Goal: Task Accomplishment & Management: Use online tool/utility

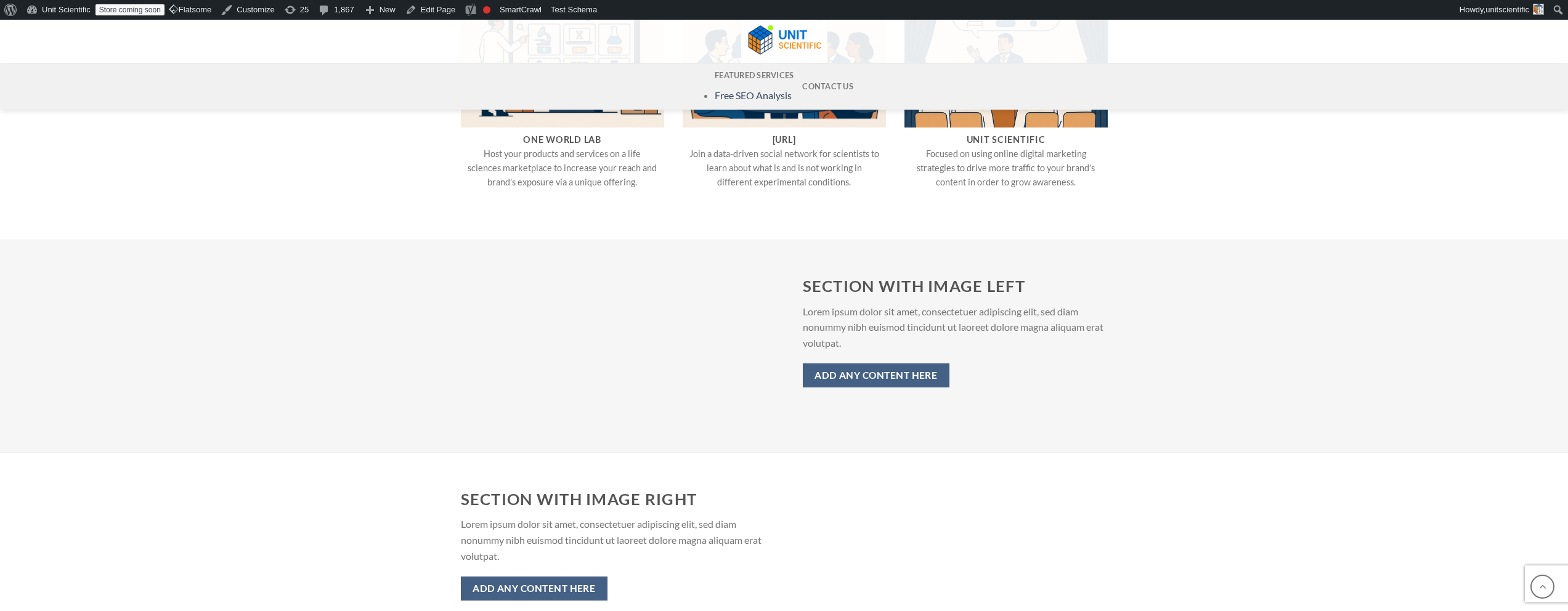
scroll to position [806, 0]
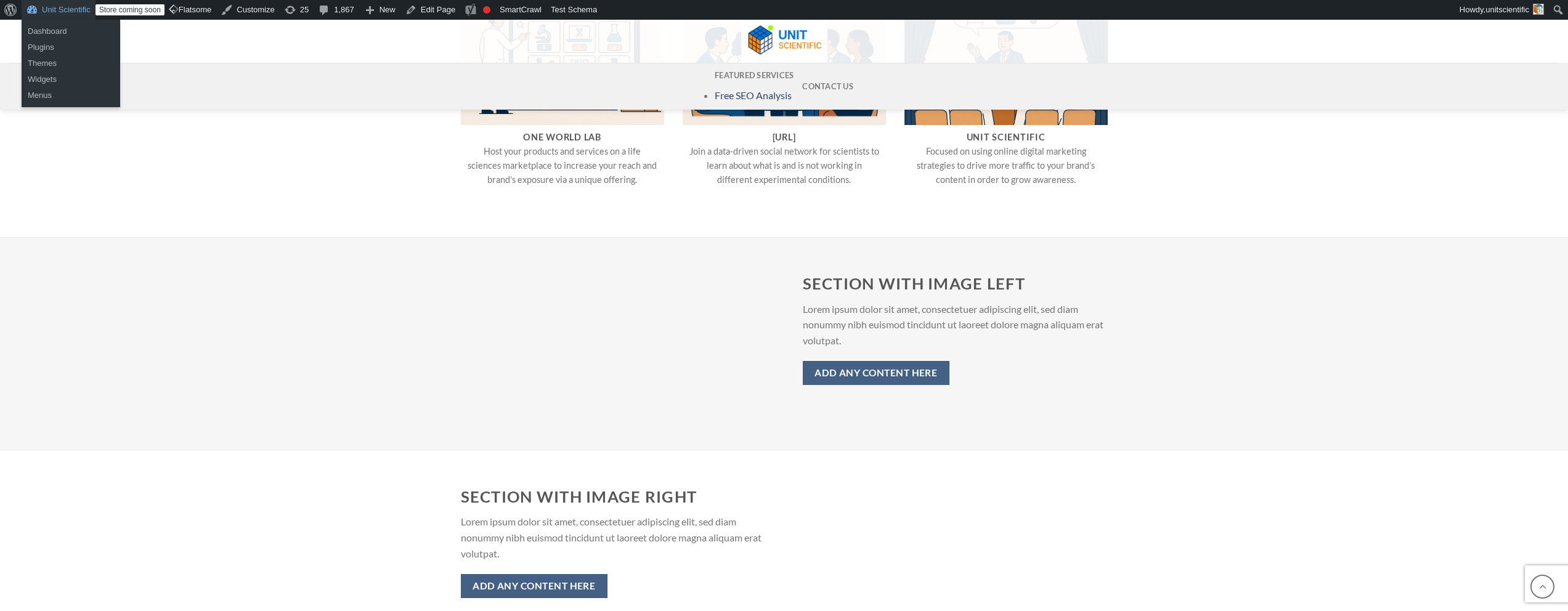
click at [66, 5] on link "Unit Scientific" at bounding box center [59, 10] width 74 height 20
click at [50, 29] on link "Dashboard" at bounding box center [71, 32] width 99 height 16
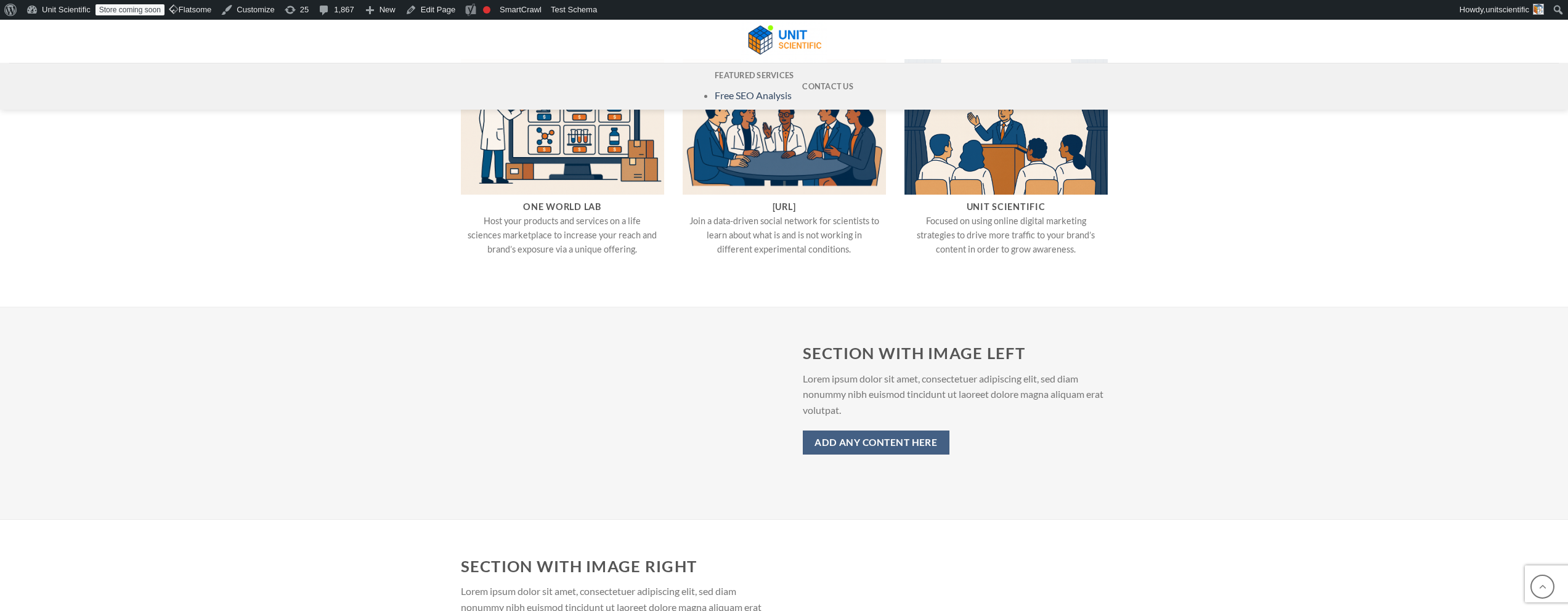
scroll to position [758, 0]
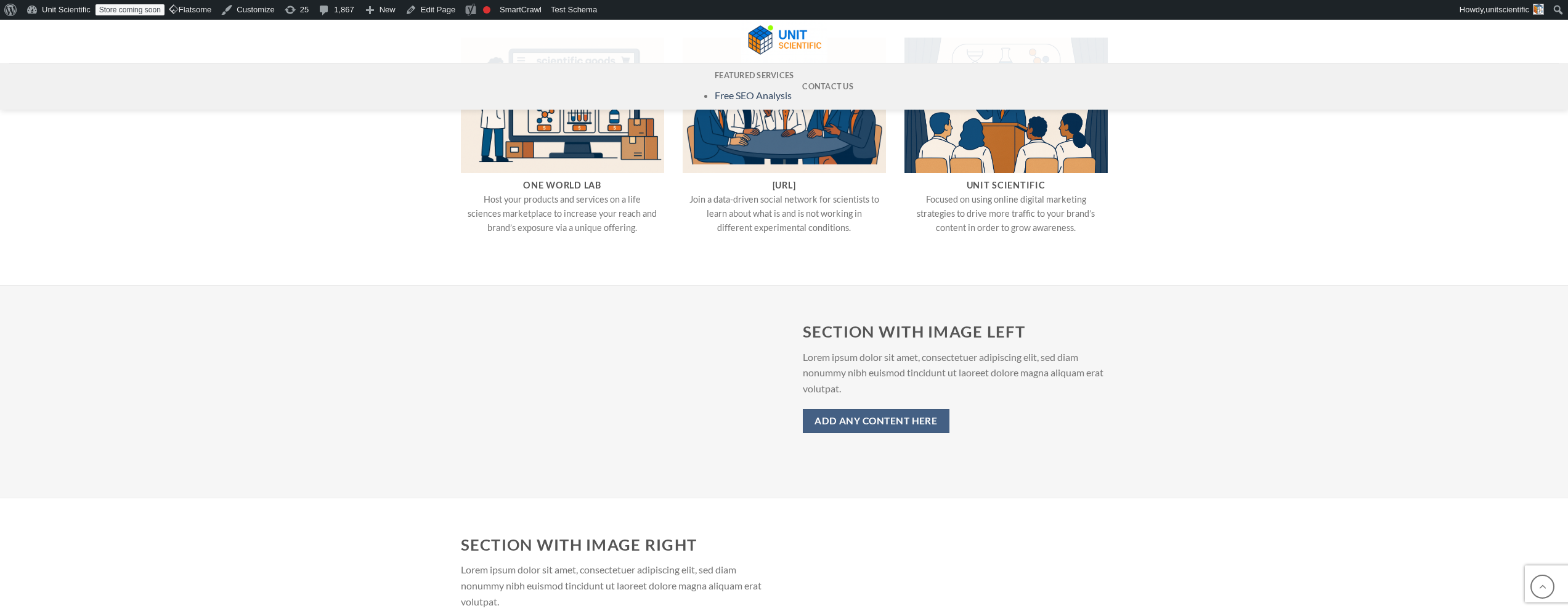
click at [598, 360] on div "Section with image left Lorem ipsum dolor sit amet, consectetuer adipiscing eli…" at bounding box center [784, 392] width 684 height 139
click at [453, 14] on link "Edit Page" at bounding box center [430, 10] width 60 height 20
